Goal: Use online tool/utility: Utilize a website feature to perform a specific function

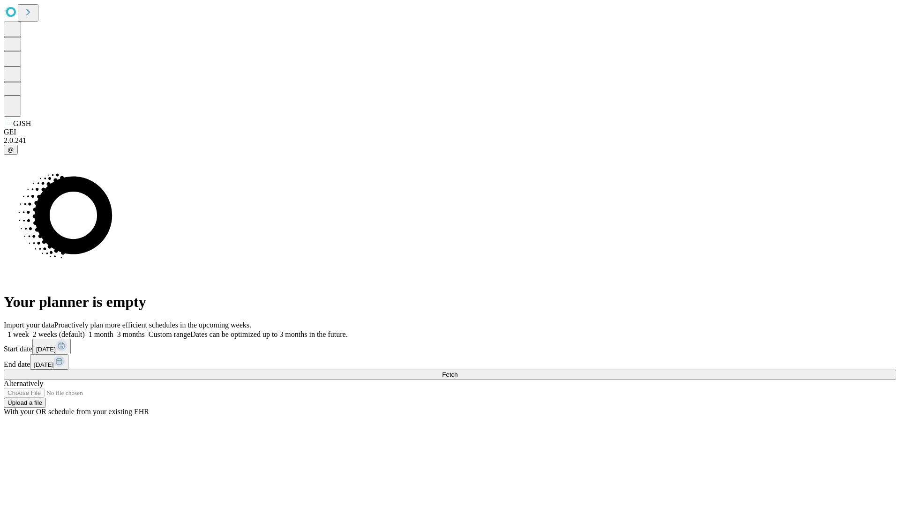
click at [457, 371] on span "Fetch" at bounding box center [449, 374] width 15 height 7
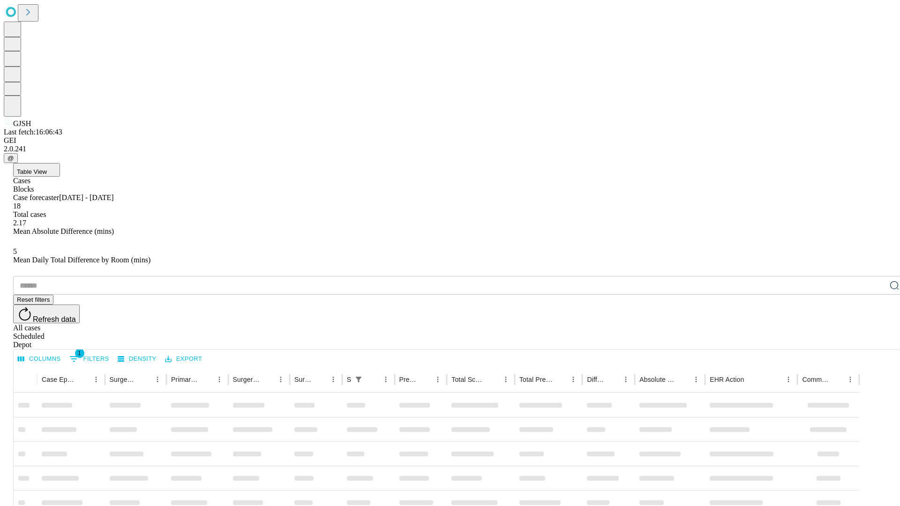
click at [47, 168] on span "Table View" at bounding box center [32, 171] width 30 height 7
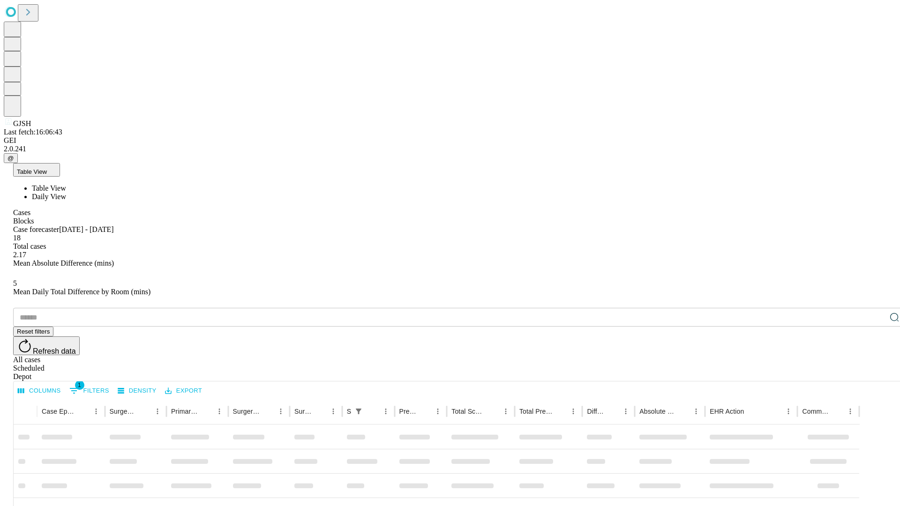
click at [66, 193] on span "Daily View" at bounding box center [49, 197] width 34 height 8
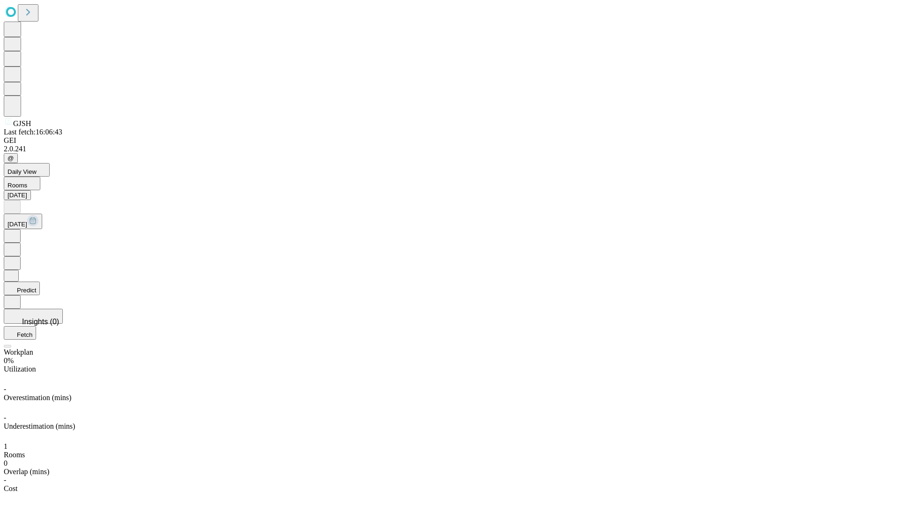
click at [40, 282] on button "Predict" at bounding box center [22, 289] width 36 height 14
